Goal: Entertainment & Leisure: Consume media (video, audio)

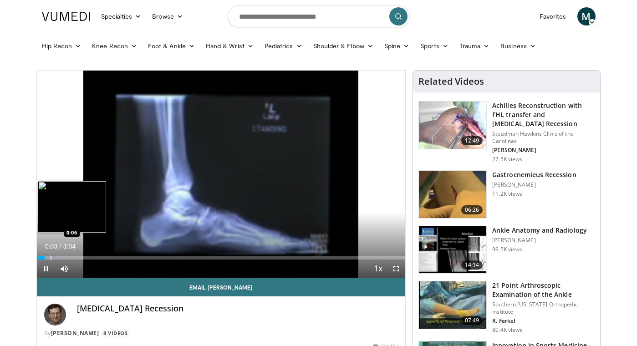
click at [51, 256] on div "Progress Bar" at bounding box center [51, 258] width 1 height 4
click at [83, 256] on div "Progress Bar" at bounding box center [83, 258] width 1 height 4
click at [78, 256] on div "Progress Bar" at bounding box center [78, 258] width 1 height 4
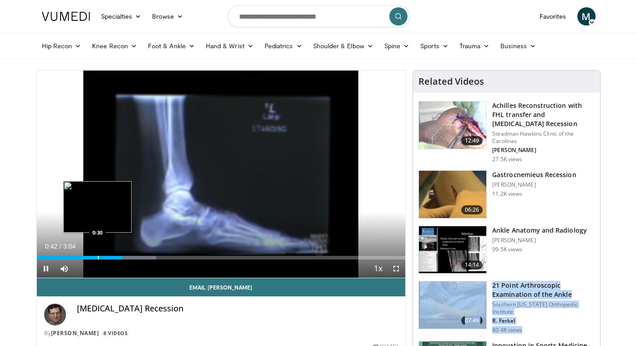
click at [99, 258] on div "Progress Bar" at bounding box center [98, 258] width 1 height 4
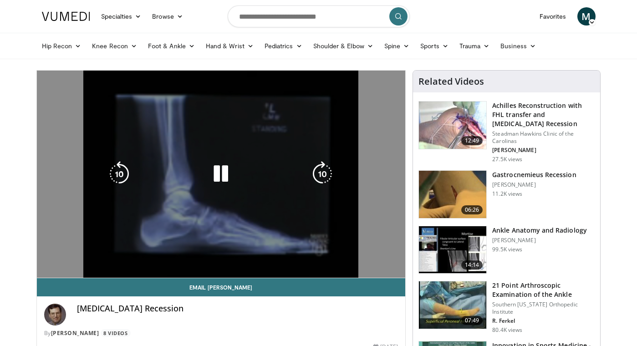
click at [114, 258] on div "10 seconds Tap to unmute" at bounding box center [221, 174] width 369 height 207
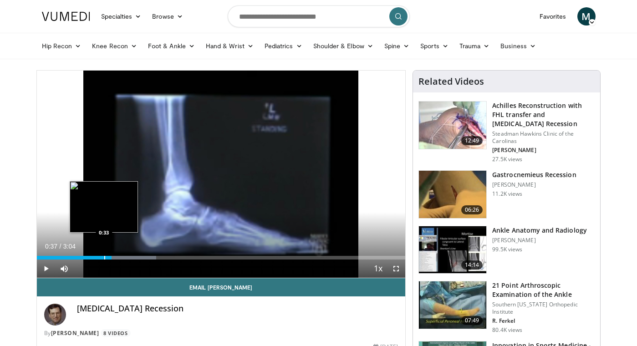
click at [104, 258] on div "0:37" at bounding box center [74, 258] width 75 height 4
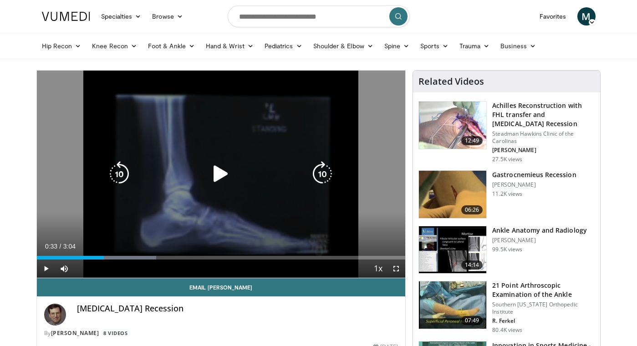
click at [106, 206] on div "10 seconds Tap to unmute" at bounding box center [221, 174] width 369 height 207
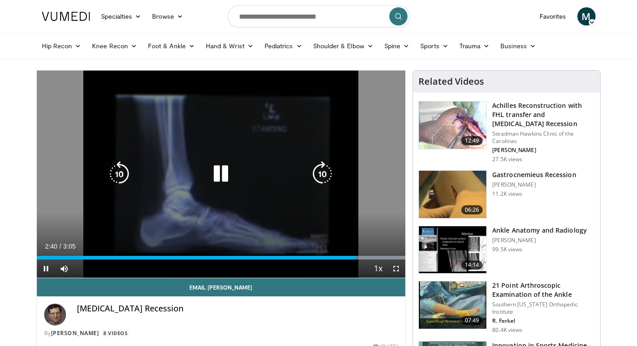
click at [217, 175] on icon "Video Player" at bounding box center [220, 173] width 25 height 25
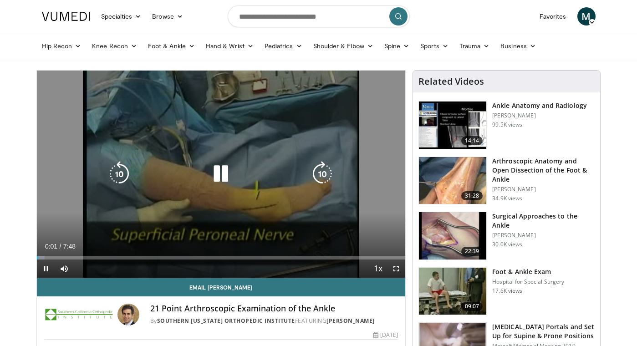
click at [236, 182] on div "Video Player" at bounding box center [220, 174] width 221 height 18
click at [229, 171] on icon "Video Player" at bounding box center [220, 173] width 25 height 25
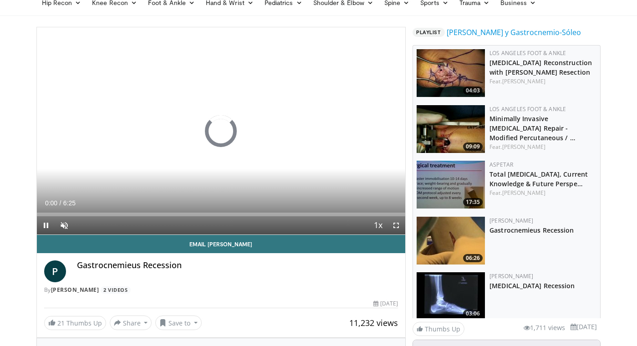
scroll to position [41, 0]
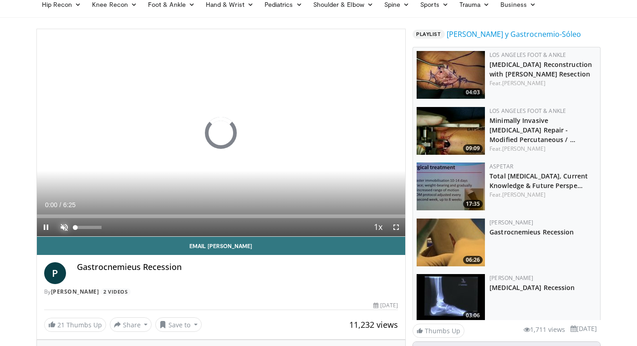
click at [60, 225] on video-js "**********" at bounding box center [221, 133] width 369 height 208
click at [58, 225] on span "Video Player" at bounding box center [64, 227] width 18 height 18
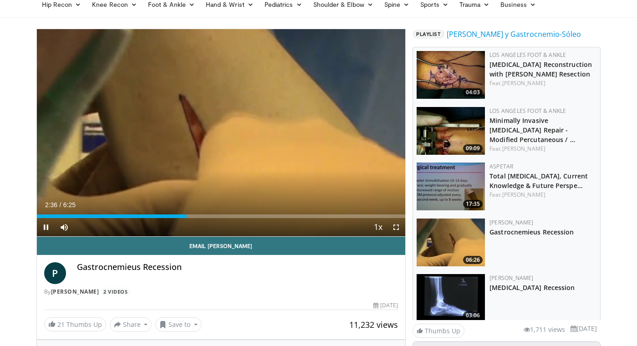
click at [316, 219] on div "Current Time 2:36 / Duration 6:25 Pause Skip Backward Skip Forward Mute Loaded …" at bounding box center [221, 227] width 369 height 18
